Goal: Transaction & Acquisition: Purchase product/service

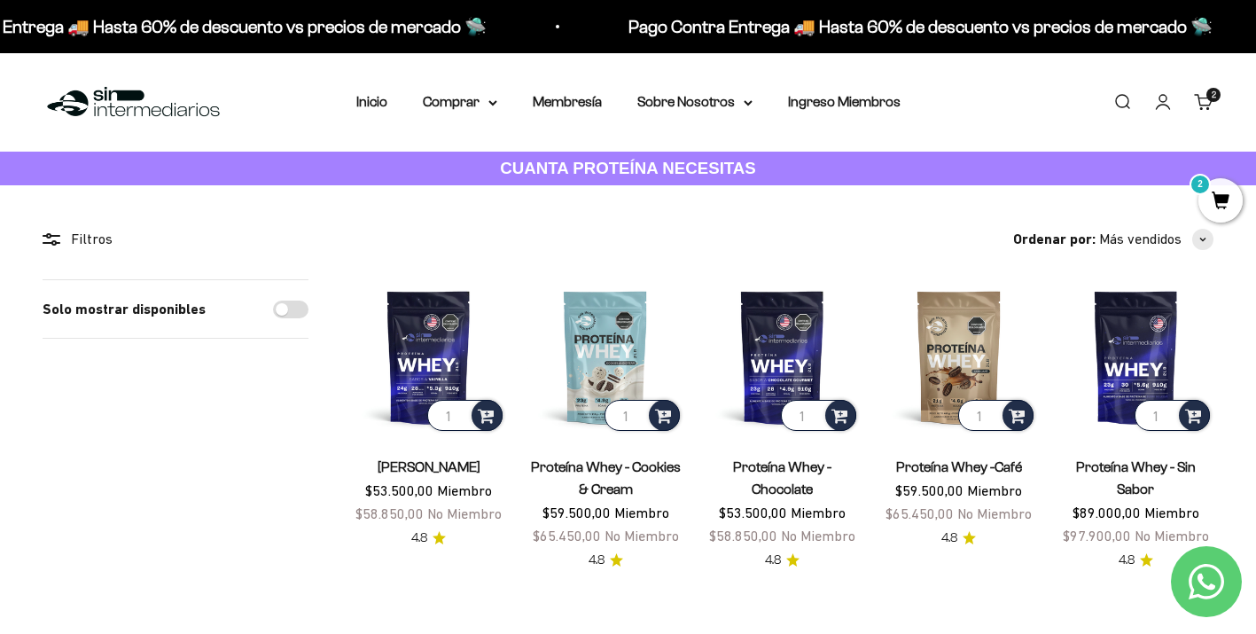
click at [1209, 109] on link "Carrito 2" at bounding box center [1203, 101] width 19 height 19
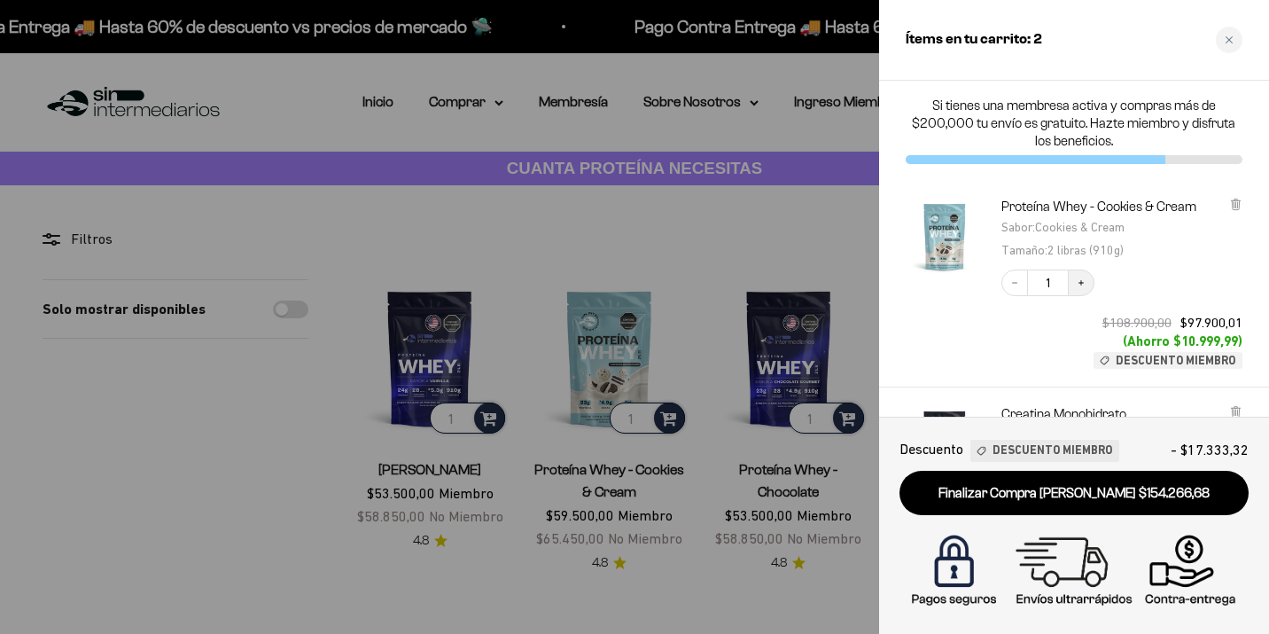
click at [1080, 281] on icon "Increase quantity" at bounding box center [1081, 282] width 11 height 11
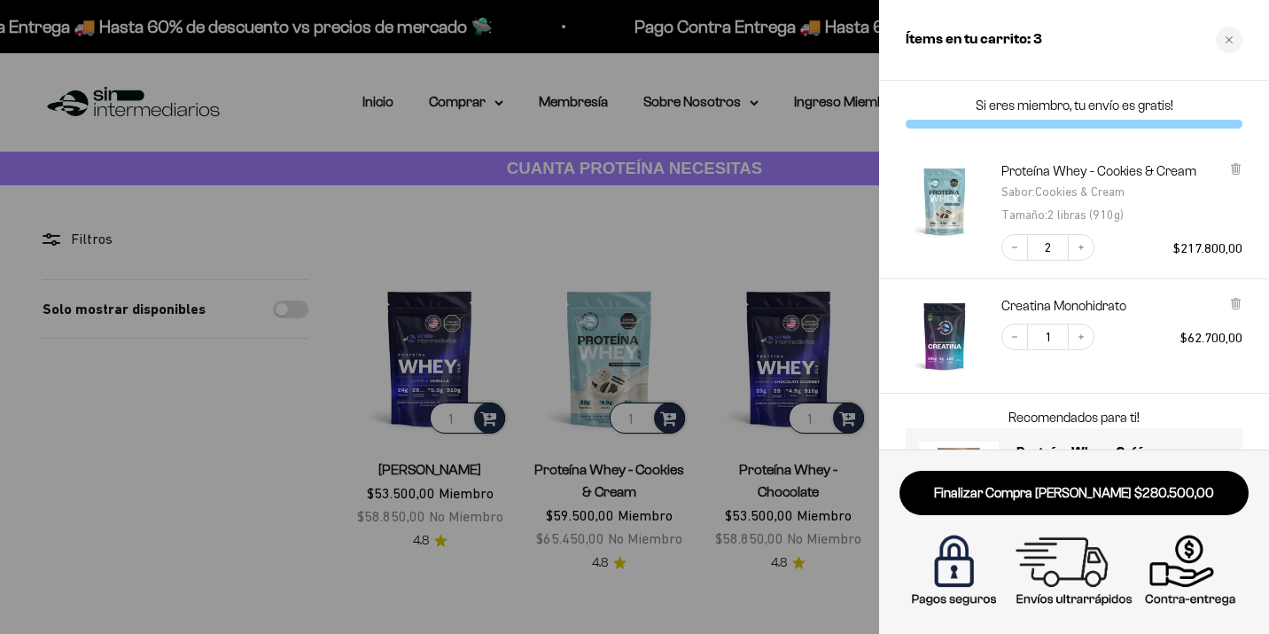
click at [821, 239] on div at bounding box center [634, 317] width 1269 height 634
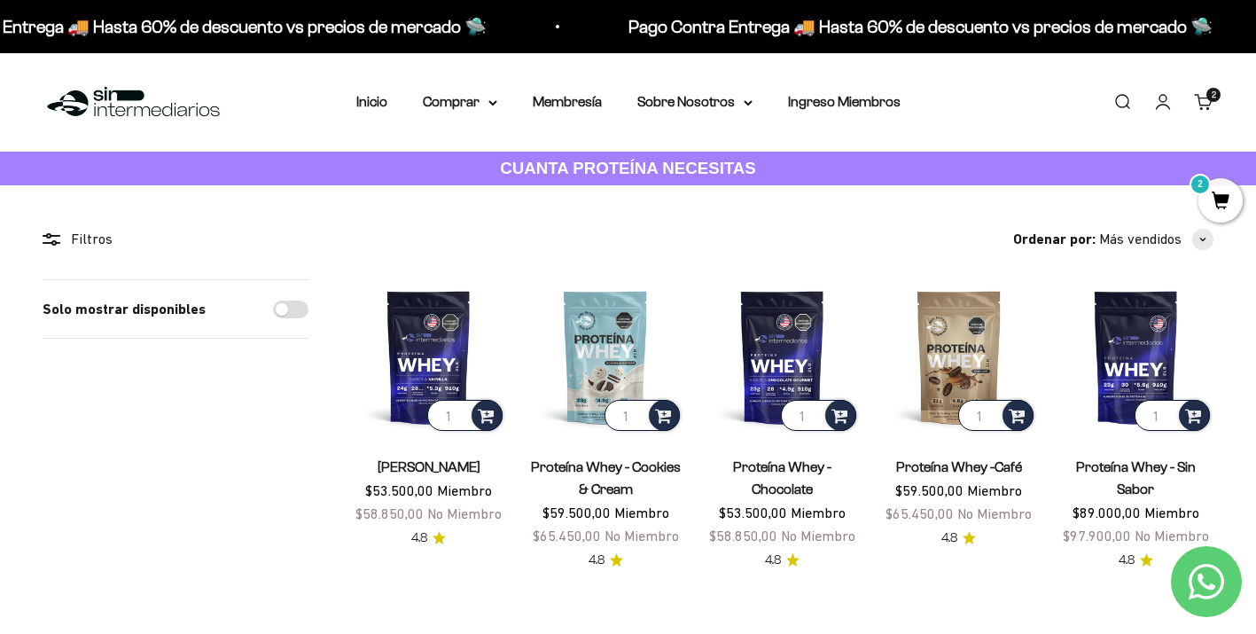
click at [1158, 106] on link "Cuenta" at bounding box center [1162, 101] width 19 height 19
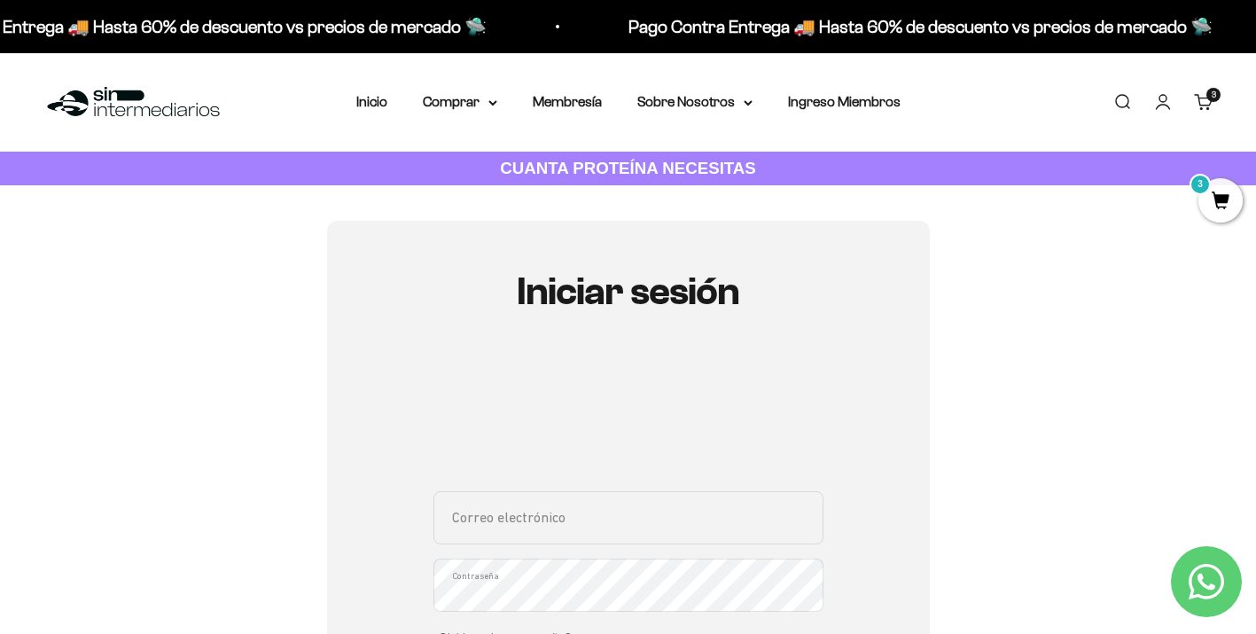
type input "alecheverrya@gmail.com"
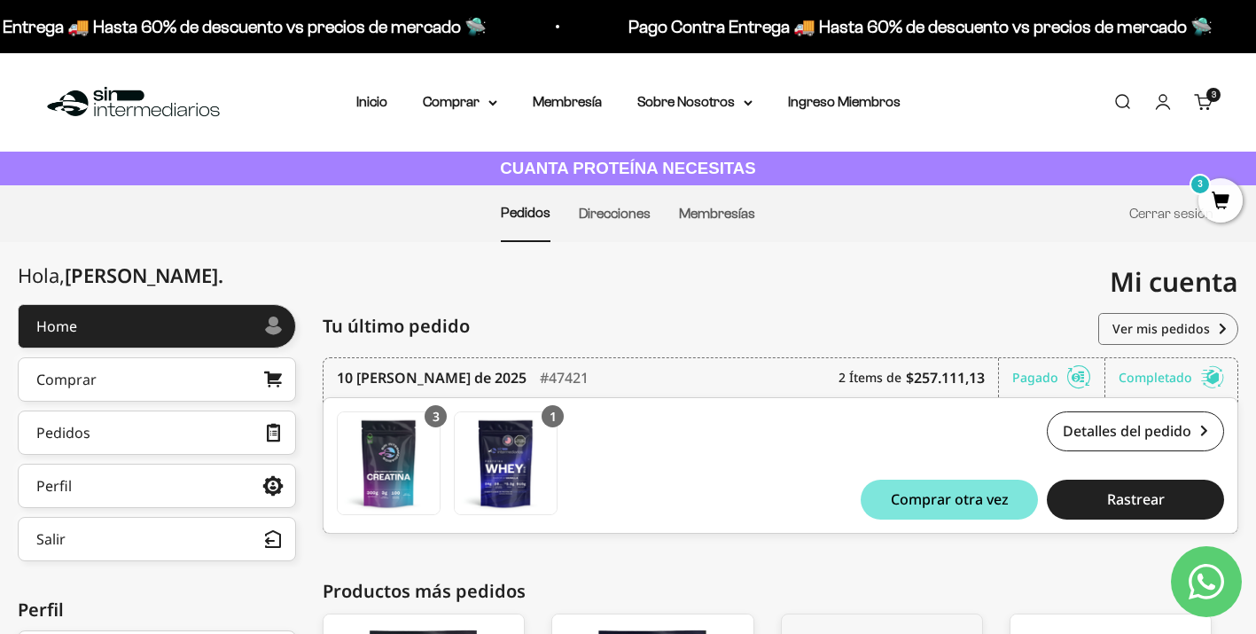
click at [1214, 214] on span "3" at bounding box center [1220, 200] width 44 height 44
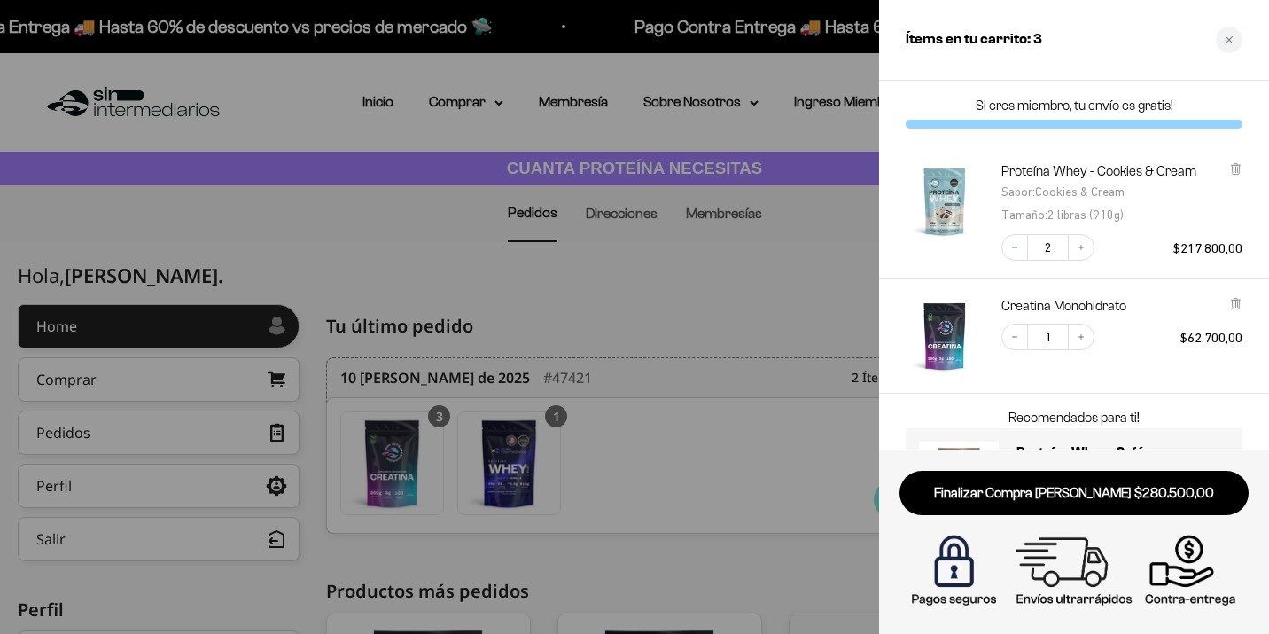
click at [797, 300] on div at bounding box center [634, 317] width 1269 height 634
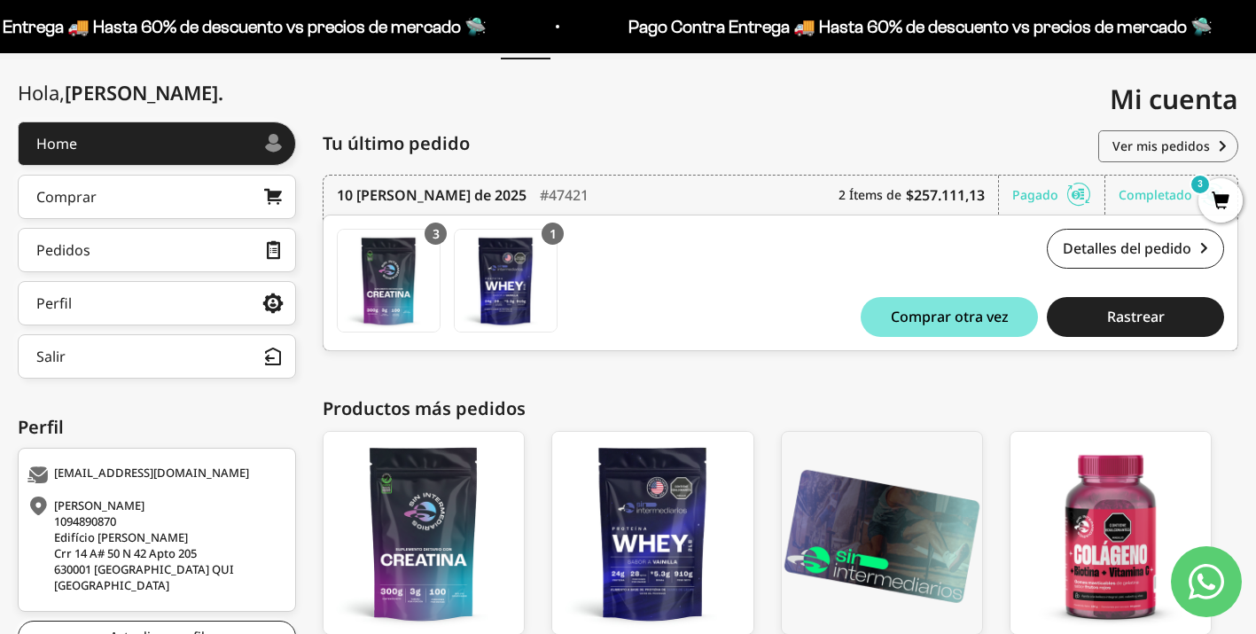
scroll to position [183, 0]
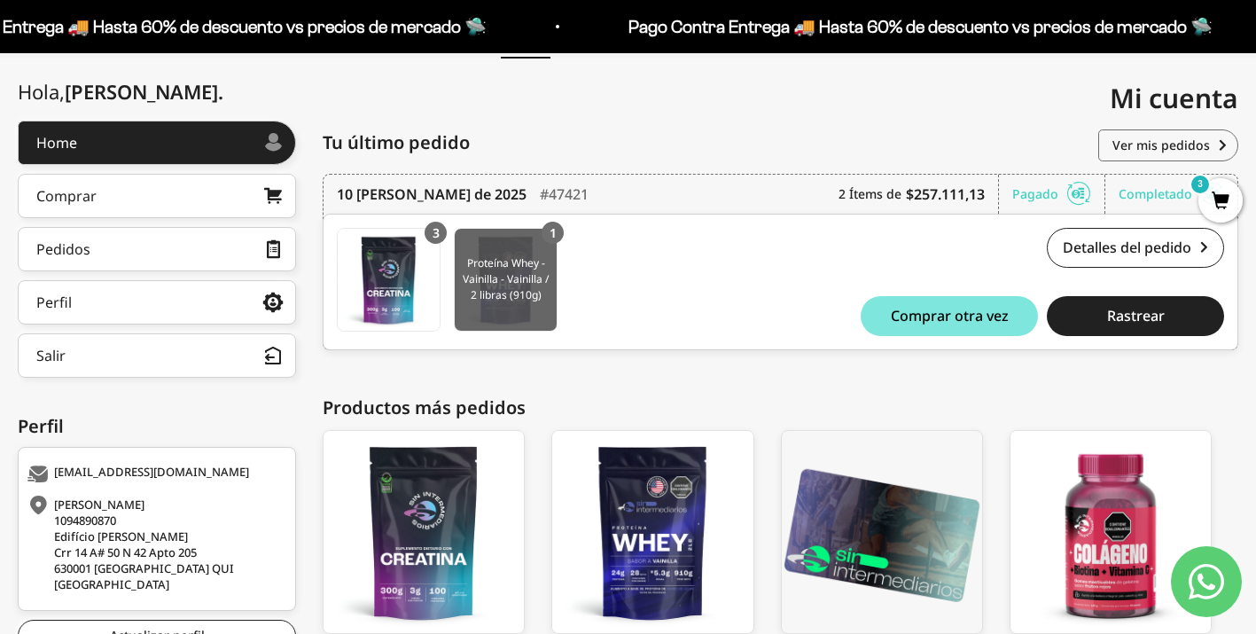
click at [537, 241] on img at bounding box center [506, 280] width 102 height 102
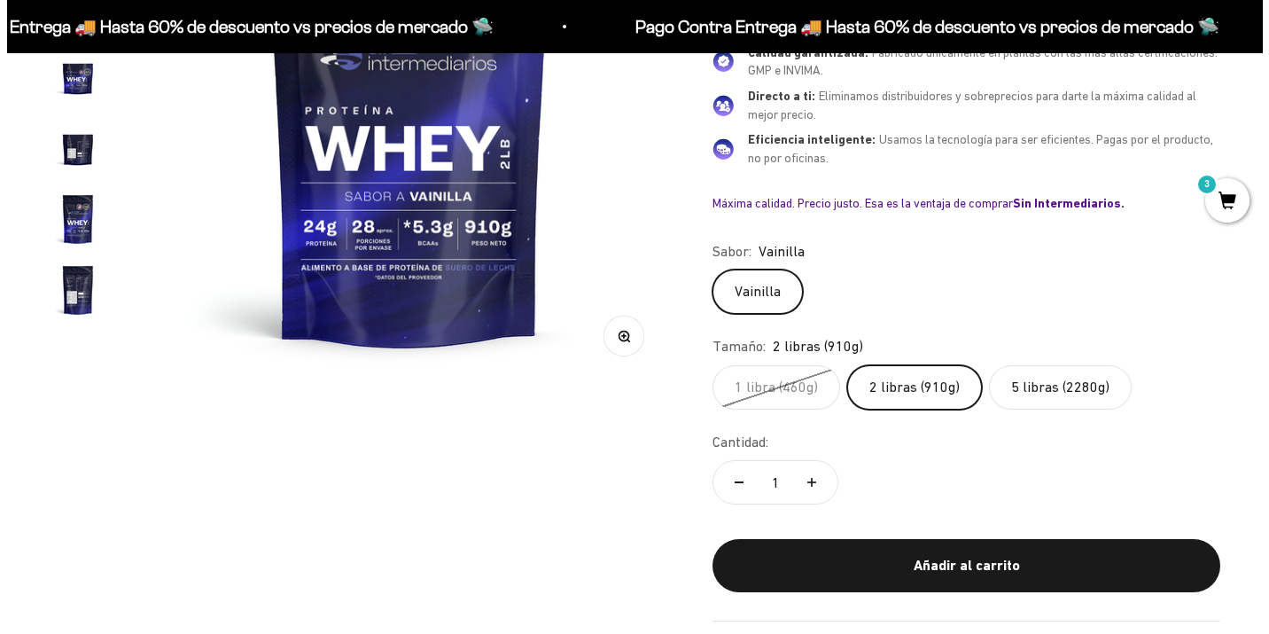
scroll to position [374, 0]
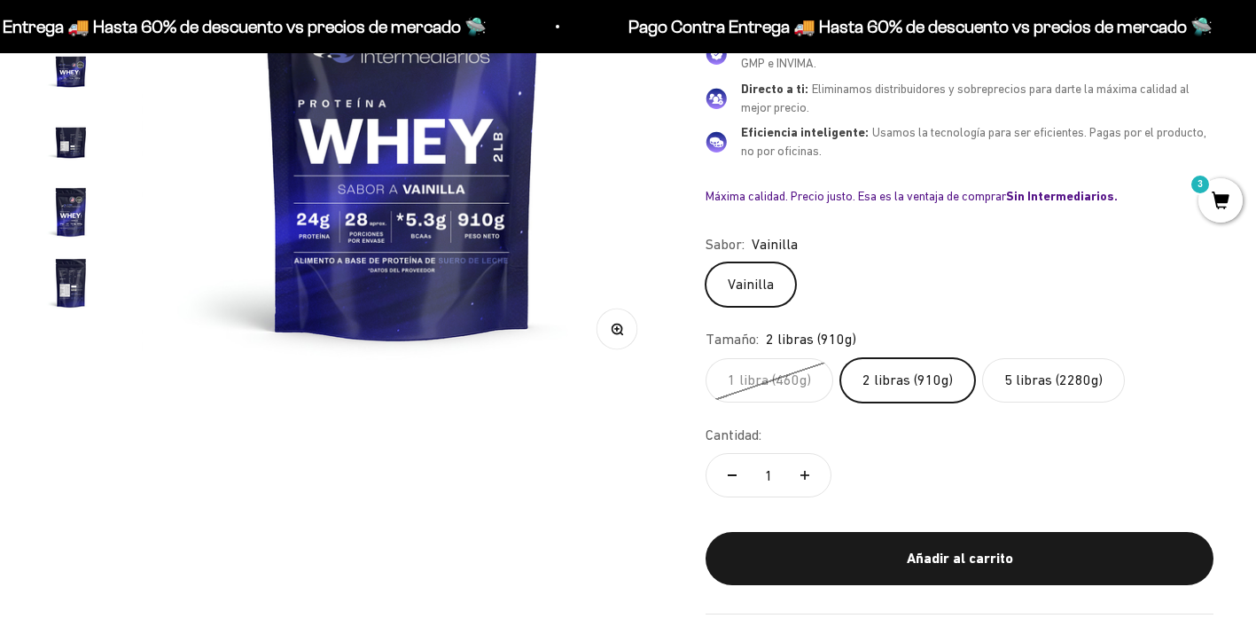
click at [807, 471] on icon "Aumentar cantidad" at bounding box center [804, 475] width 9 height 9
type input "2"
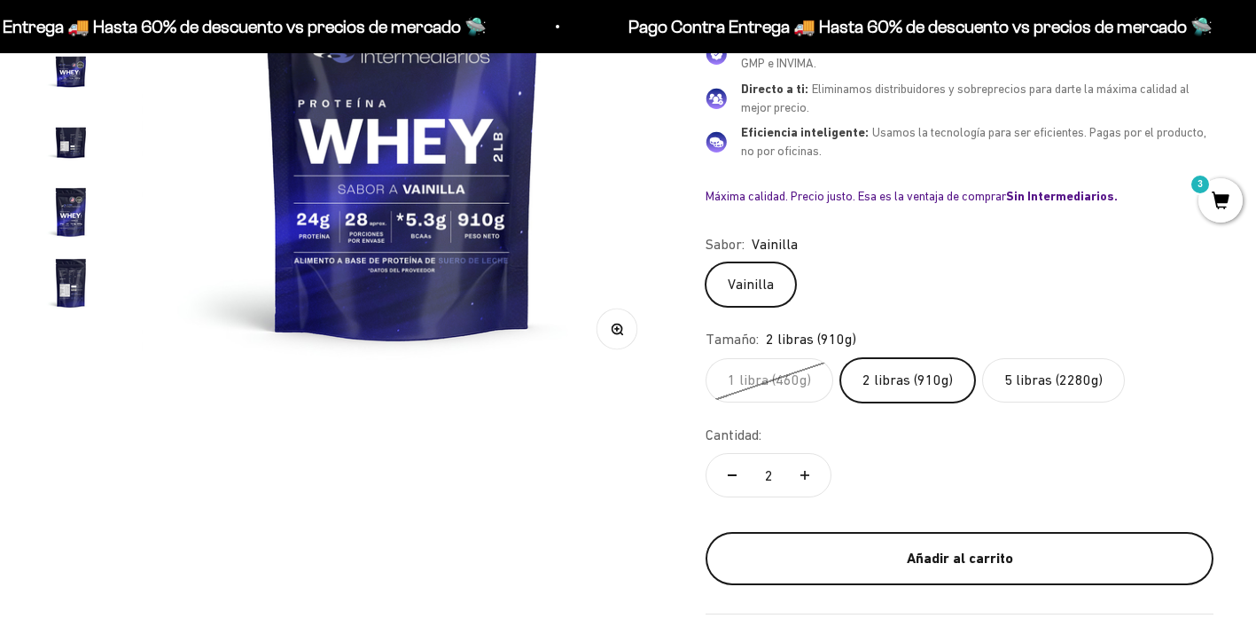
click at [891, 547] on div "Añadir al carrito" at bounding box center [959, 558] width 437 height 23
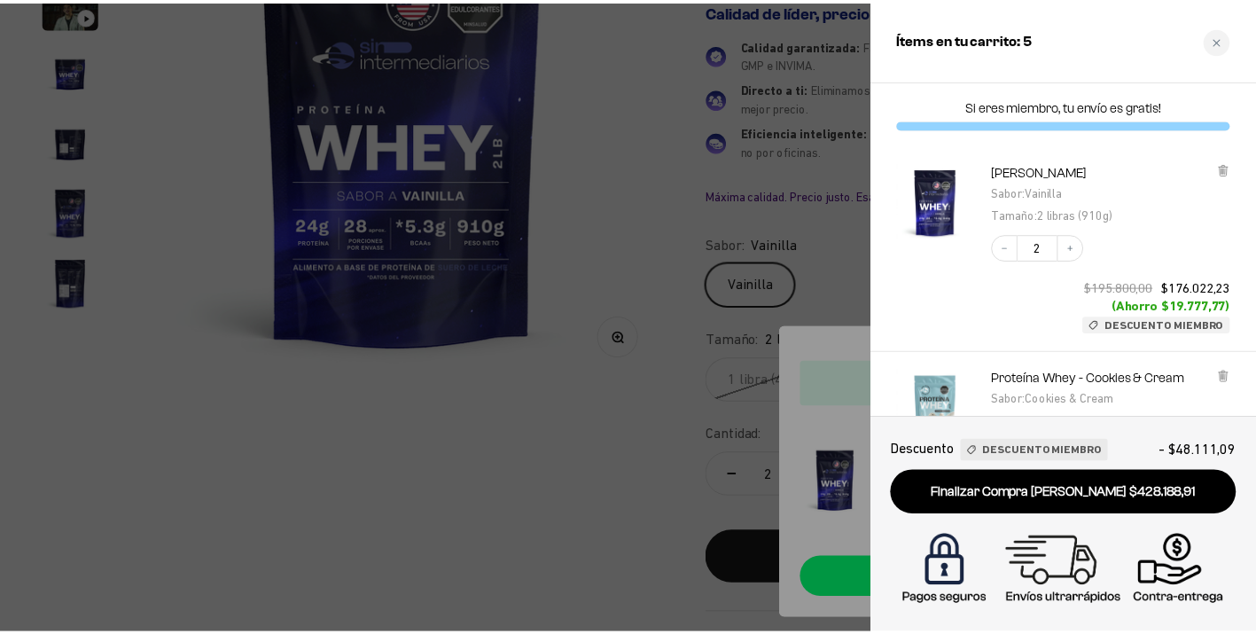
scroll to position [0, 0]
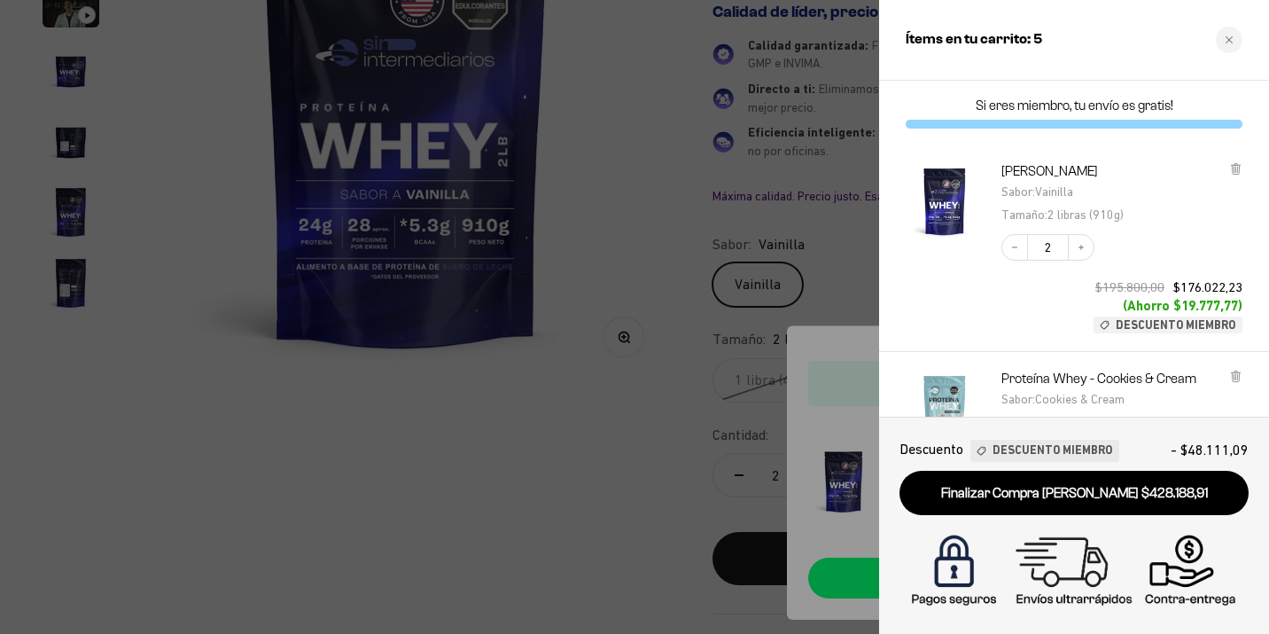
click at [588, 479] on div at bounding box center [634, 317] width 1269 height 634
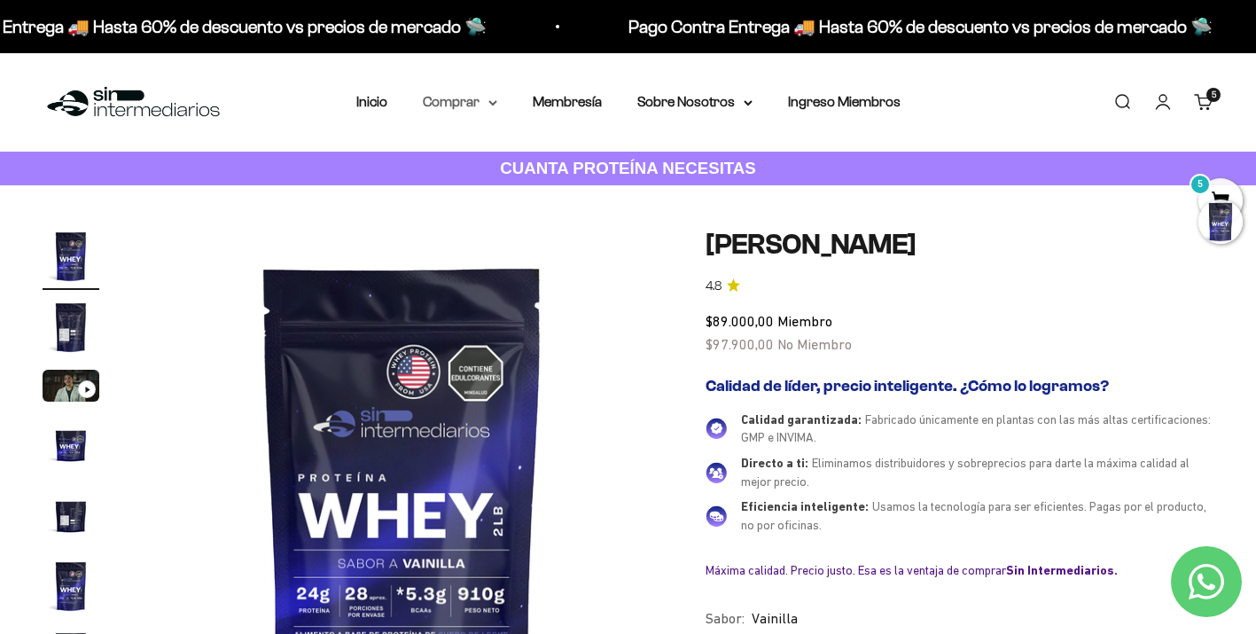
click at [488, 105] on icon at bounding box center [492, 103] width 9 height 6
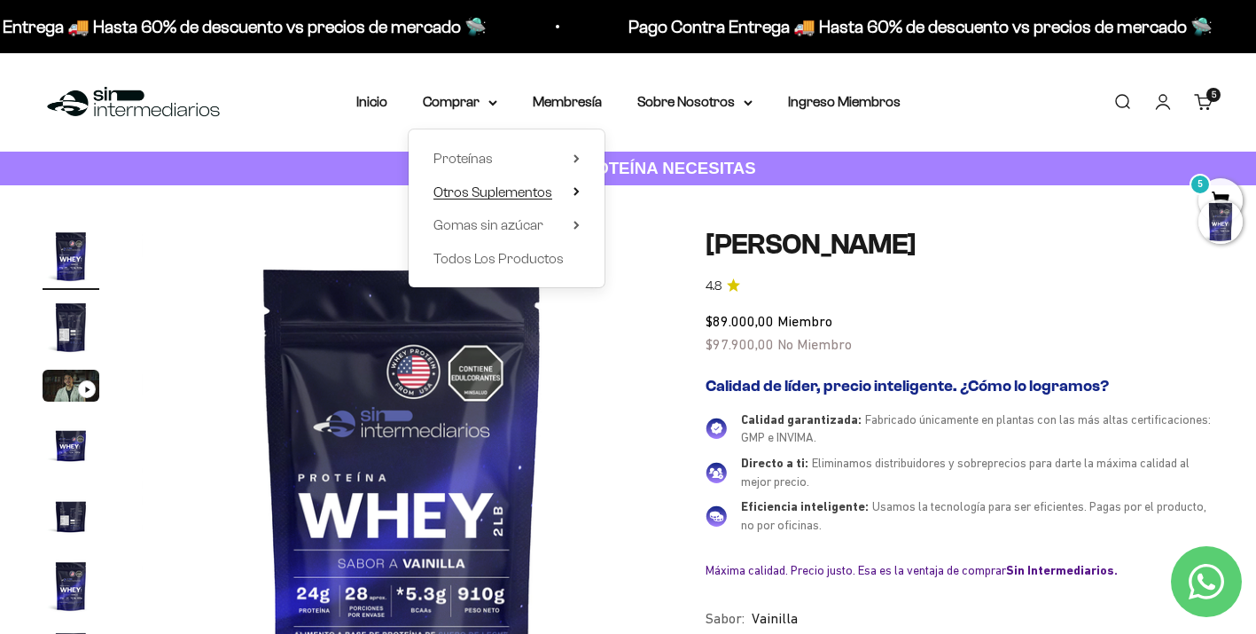
click at [493, 190] on span "Otros Suplementos" at bounding box center [492, 191] width 119 height 15
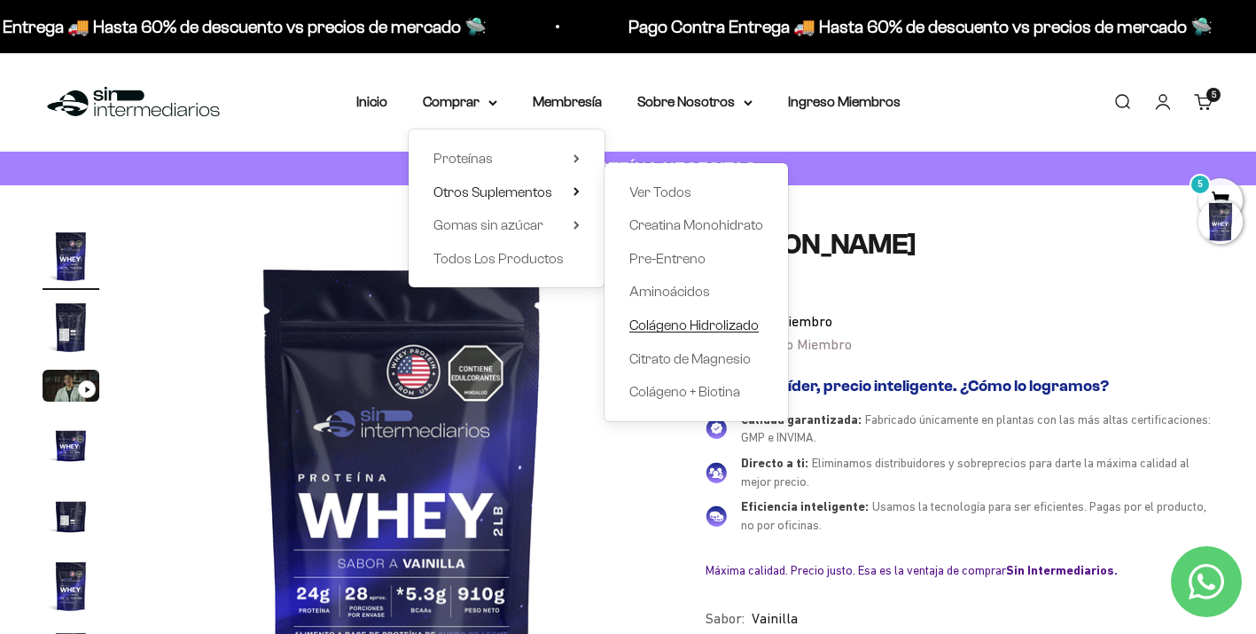
click at [681, 324] on span "Colágeno Hidrolizado" at bounding box center [693, 324] width 129 height 15
click at [1204, 105] on link "Carrito 7" at bounding box center [1203, 101] width 19 height 19
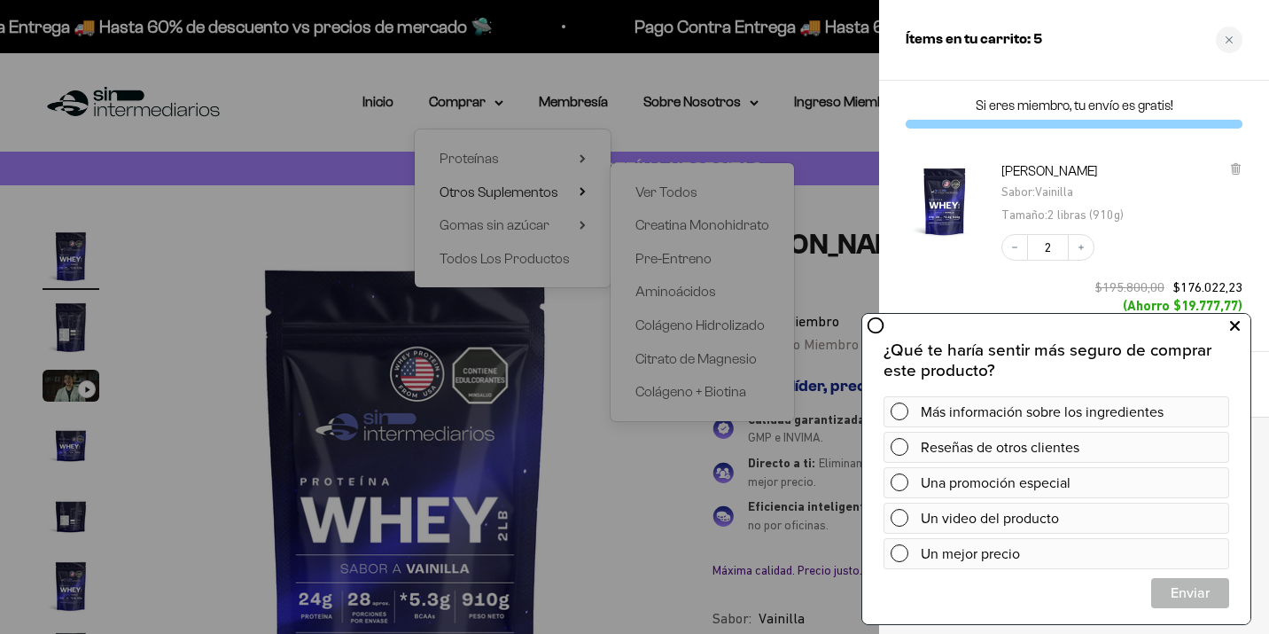
click at [1235, 329] on icon at bounding box center [1235, 326] width 10 height 23
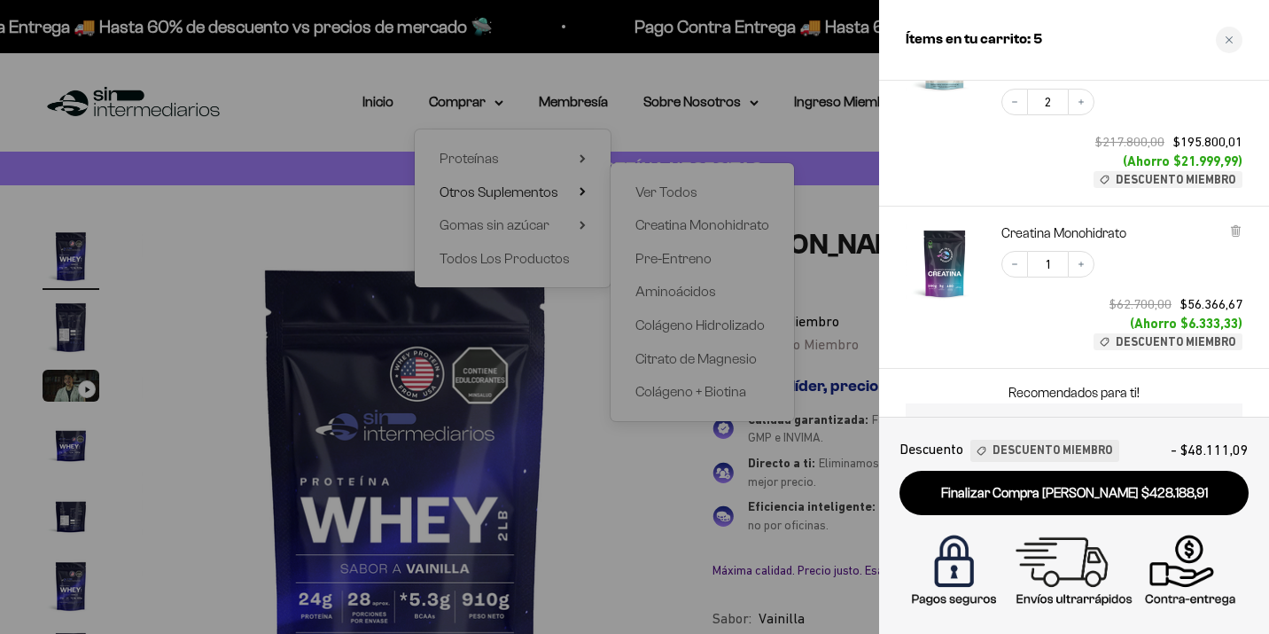
scroll to position [354, 0]
click at [1236, 227] on icon at bounding box center [1235, 230] width 7 height 9
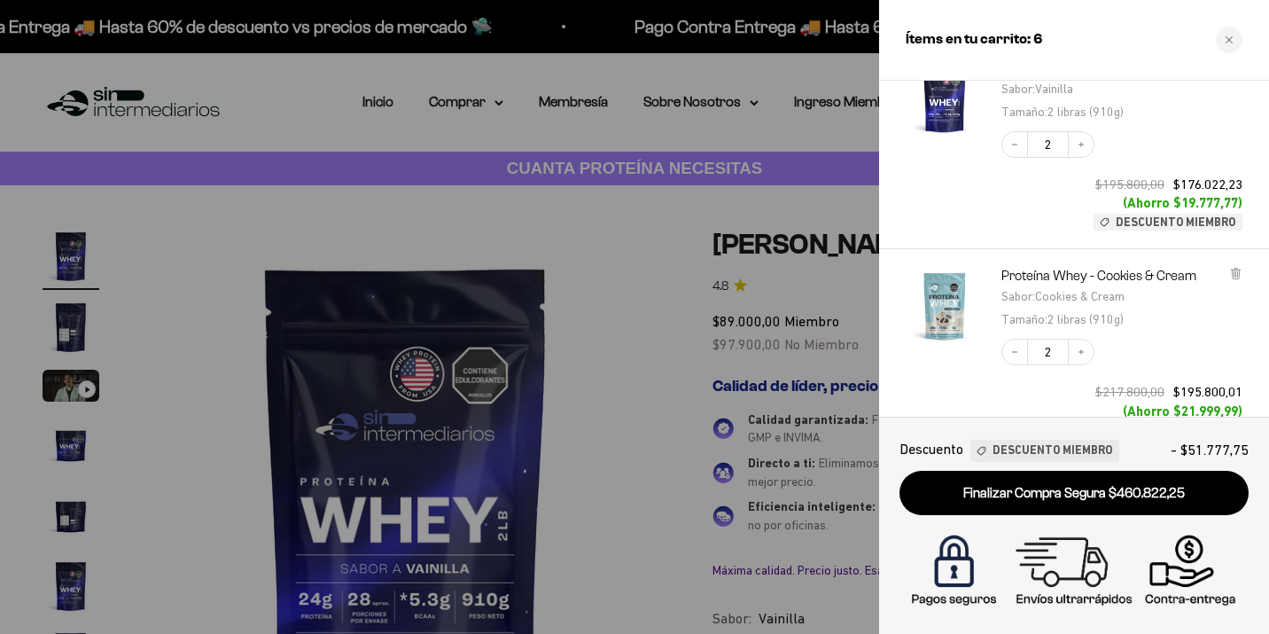
scroll to position [268, 0]
click at [1046, 264] on link "Proteína Whey - Cookies & Cream" at bounding box center [1098, 272] width 195 height 18
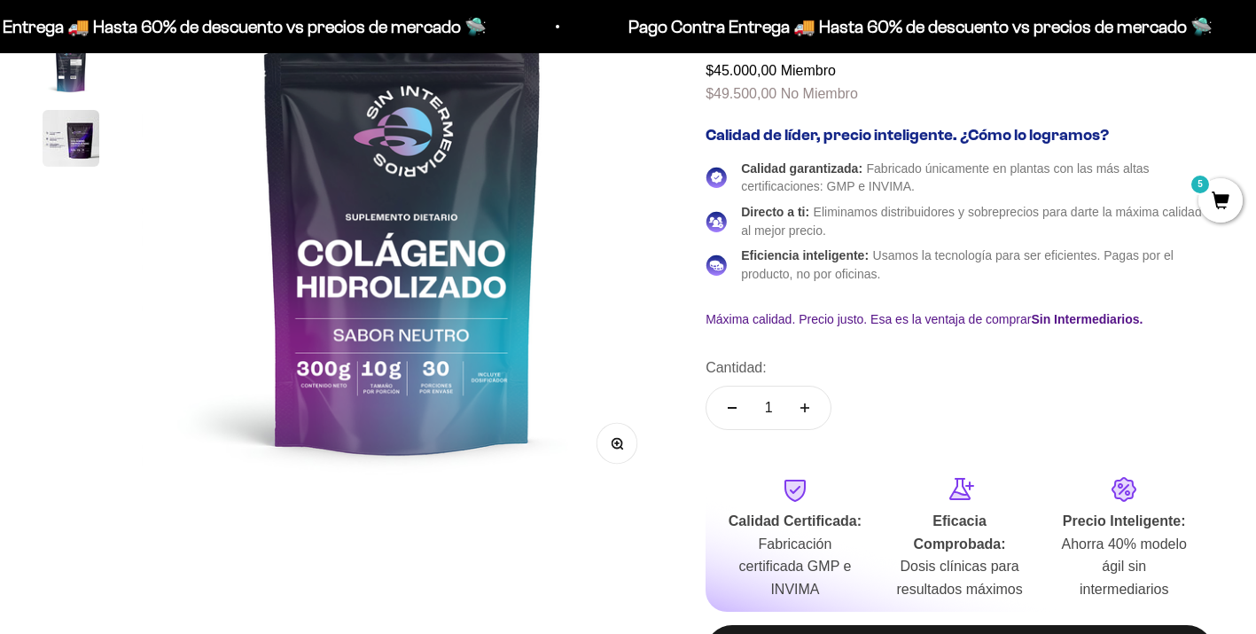
scroll to position [270, 0]
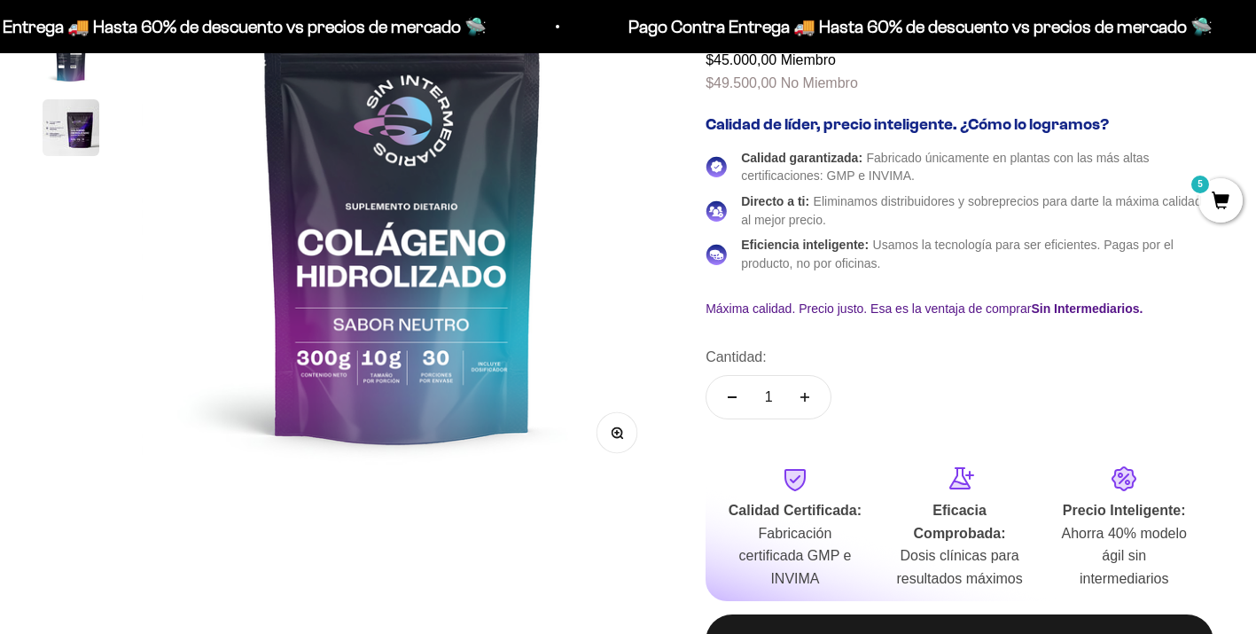
click at [816, 389] on button "Aumentar cantidad" at bounding box center [804, 397] width 51 height 43
type input "2"
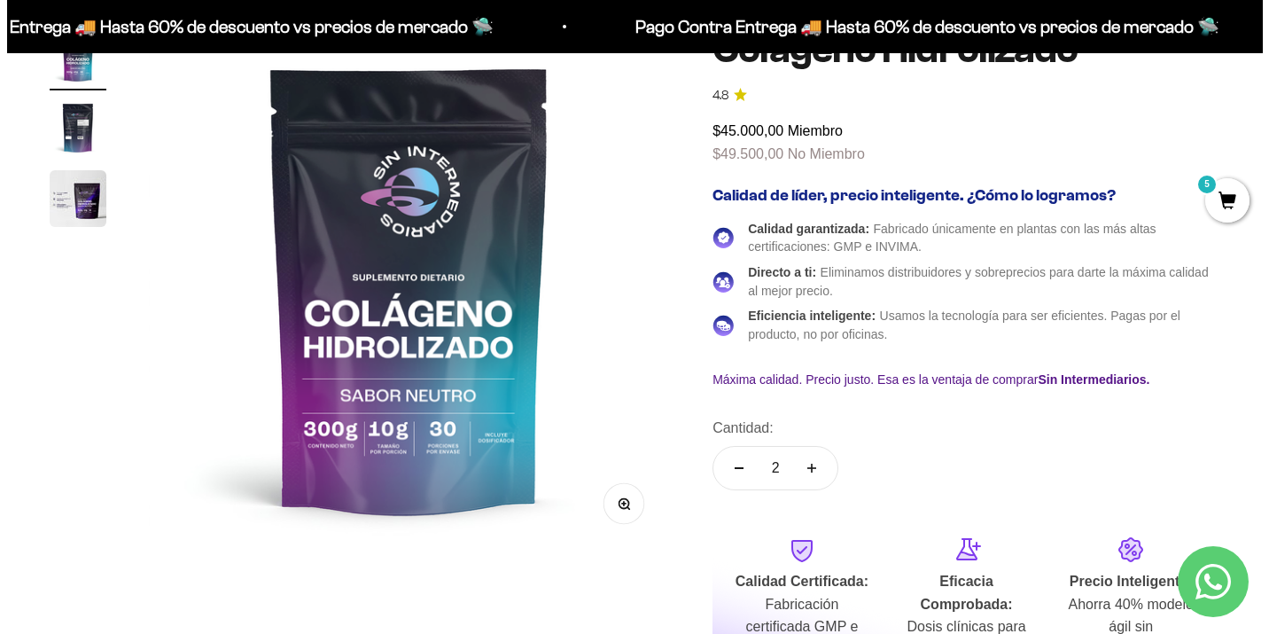
scroll to position [211, 0]
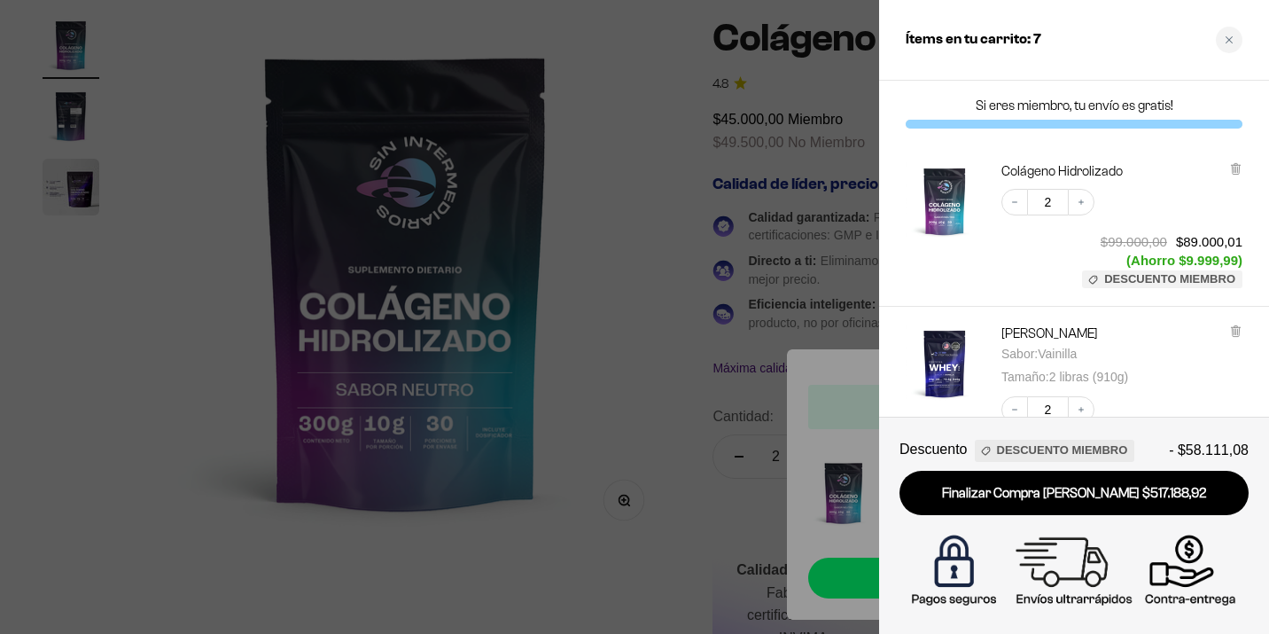
scroll to position [0, 0]
